Goal: Obtain resource: Obtain resource

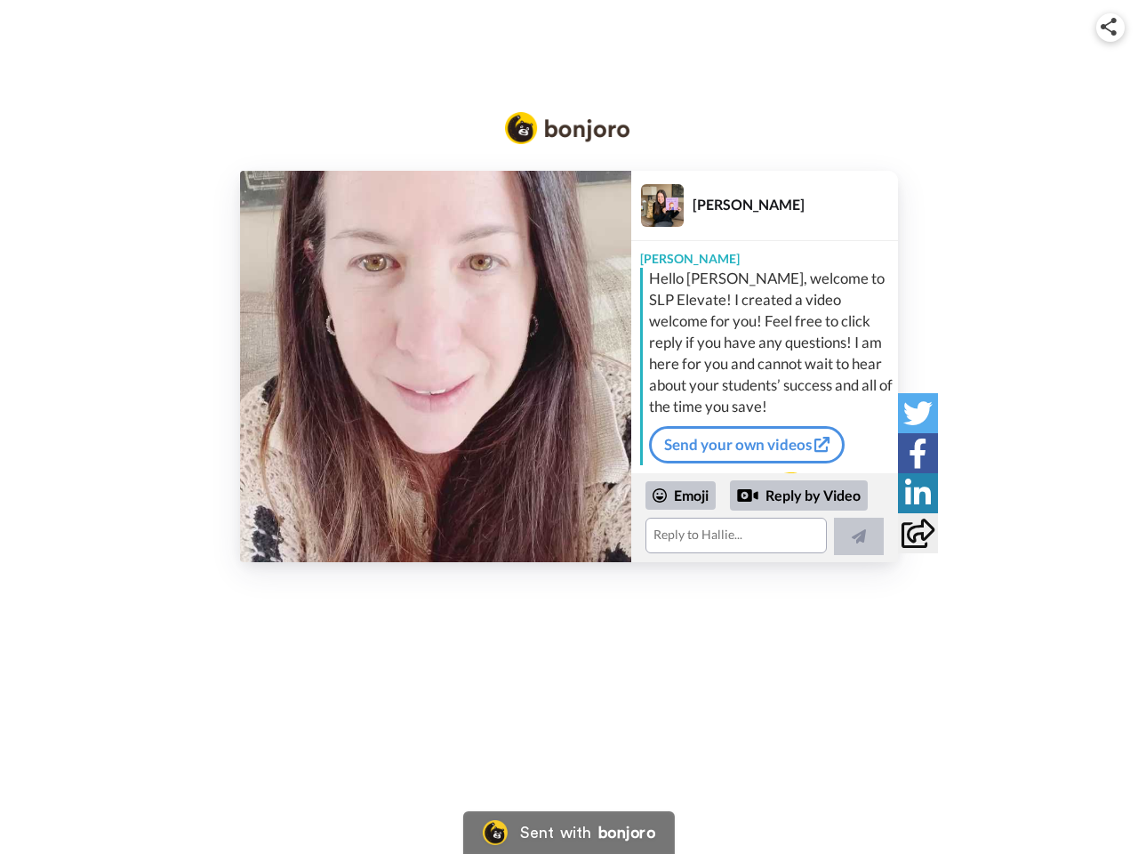
click at [1111, 27] on img at bounding box center [1109, 27] width 16 height 18
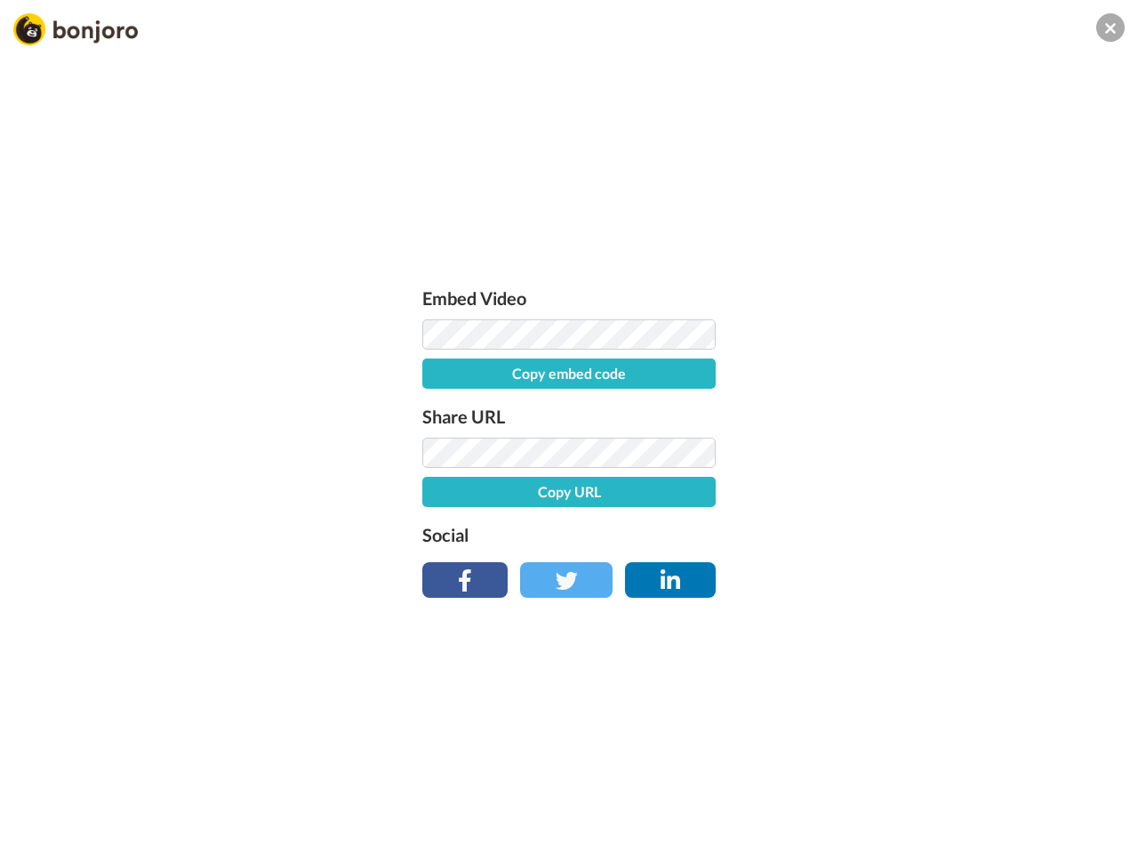
click at [436, 366] on button "Copy embed code" at bounding box center [568, 373] width 293 height 30
click at [765, 517] on div "Embed Video Embed code copied! Share URL Copy URL Social" at bounding box center [569, 523] width 1138 height 854
click at [681, 495] on button "Copy URL" at bounding box center [568, 492] width 293 height 30
click at [799, 495] on div "Embed Video Embed code copied! Share URL URL copied! Social" at bounding box center [569, 523] width 1138 height 854
click at [859, 536] on div "Embed Video Embed code copied! Share URL URL copied! Social" at bounding box center [569, 523] width 1138 height 854
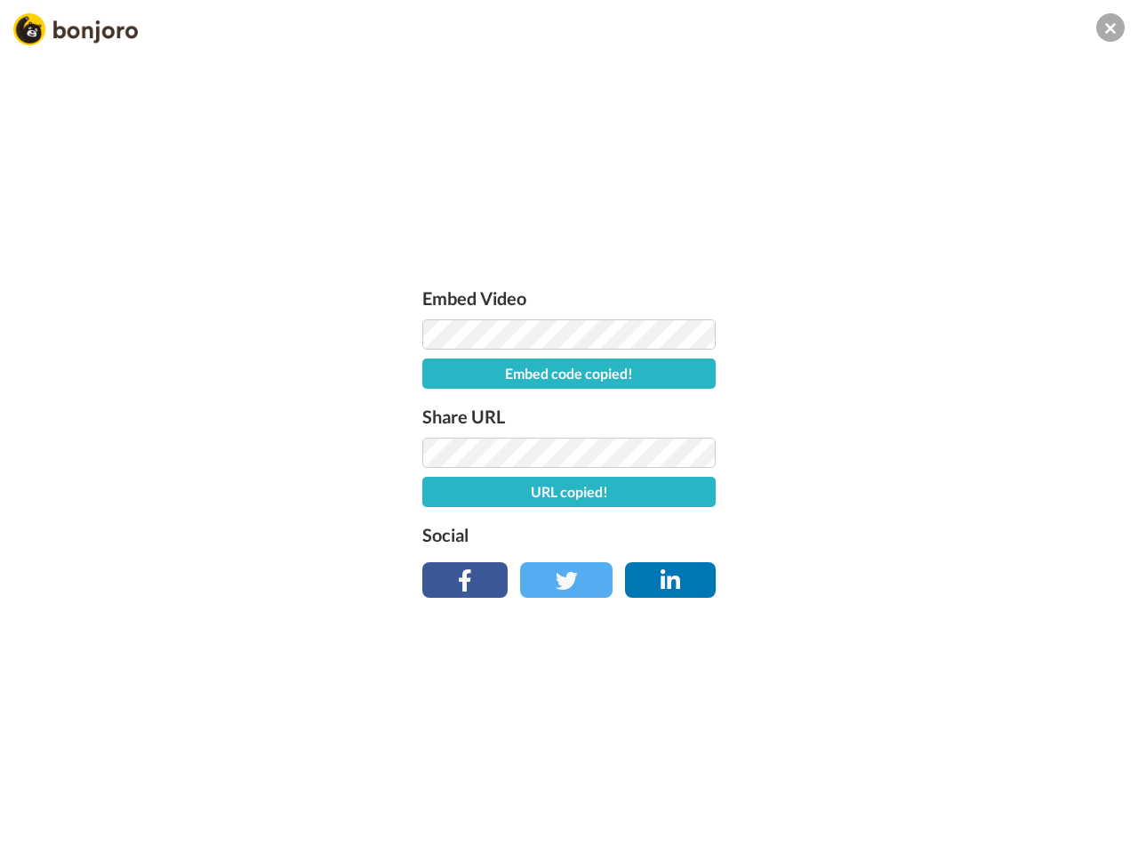
click at [918, 413] on div "Embed Video Embed code copied! Share URL URL copied! Social" at bounding box center [569, 523] width 1138 height 854
click at [918, 453] on div "Embed Video Embed code copied! Share URL URL copied! Social" at bounding box center [569, 523] width 1138 height 854
click at [918, 493] on div "Embed Video Embed code copied! Share URL URL copied! Social" at bounding box center [569, 523] width 1138 height 854
click at [918, 533] on div "Embed Video Embed code copied! Share URL URL copied! Social" at bounding box center [569, 523] width 1138 height 854
